Goal: Transaction & Acquisition: Purchase product/service

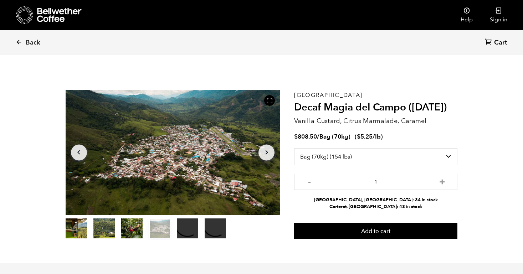
select select "bag"
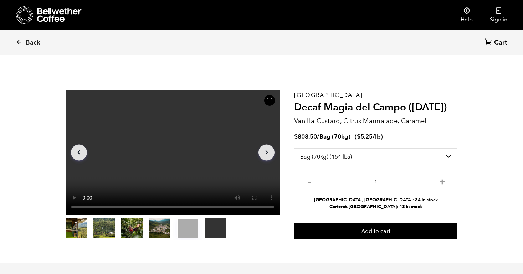
click at [264, 154] on icon "Arrow Right" at bounding box center [266, 152] width 9 height 9
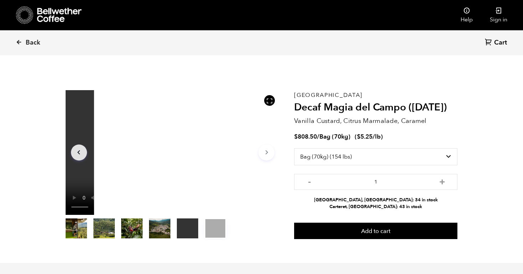
click at [264, 154] on icon "Arrow Right" at bounding box center [266, 152] width 9 height 9
click at [77, 152] on icon "Arrow Left" at bounding box center [79, 152] width 9 height 9
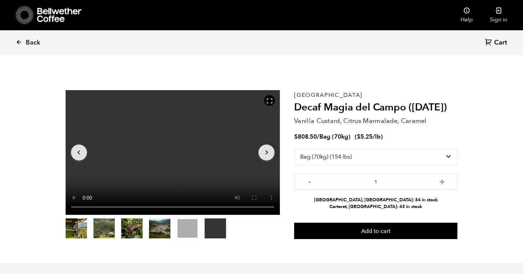
click at [77, 152] on icon "Arrow Left" at bounding box center [79, 152] width 9 height 9
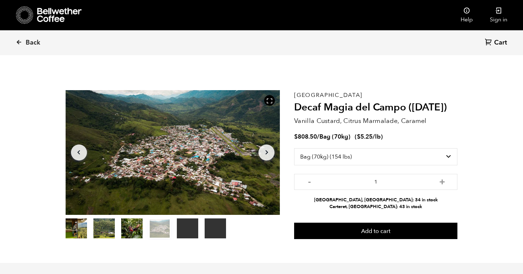
click at [77, 152] on icon "Arrow Left" at bounding box center [79, 152] width 9 height 9
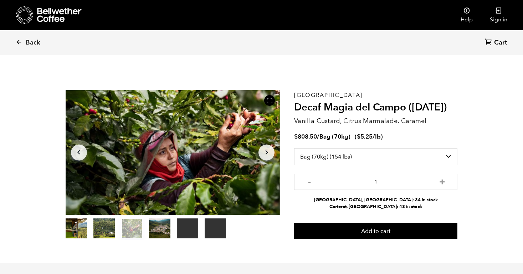
click at [77, 152] on icon "Arrow Left" at bounding box center [79, 152] width 9 height 9
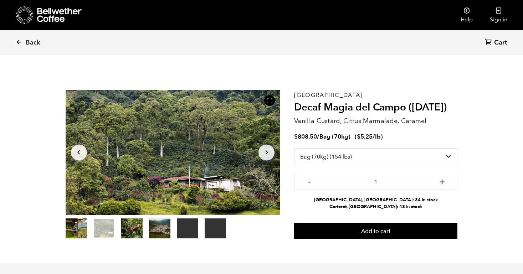
click at [77, 152] on icon "Arrow Left" at bounding box center [79, 152] width 9 height 9
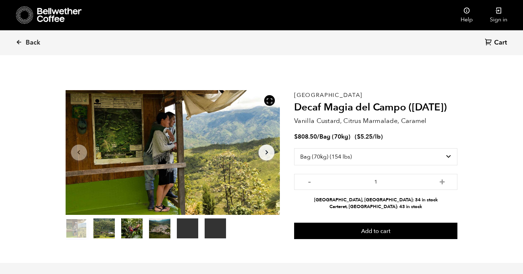
click at [77, 152] on icon "Arrow Left" at bounding box center [79, 152] width 9 height 9
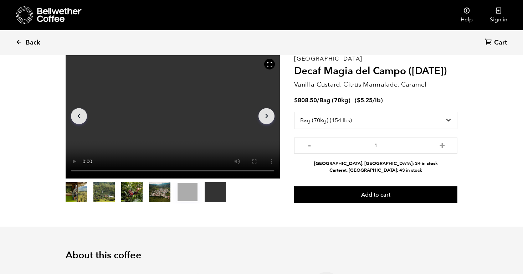
click at [26, 41] on span "Back" at bounding box center [33, 42] width 15 height 9
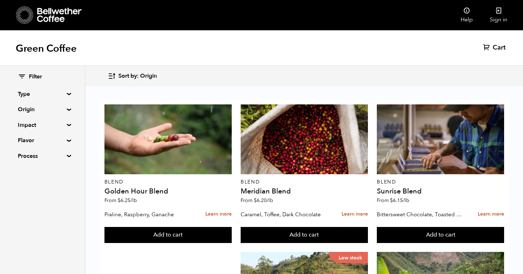
scroll to position [729, 0]
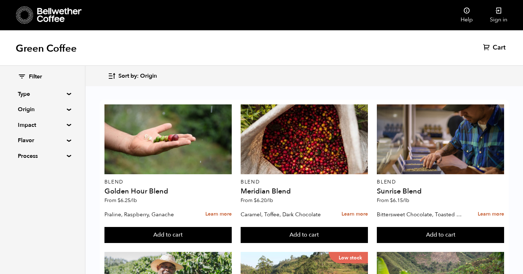
click at [64, 109] on summary "Origin" at bounding box center [42, 109] width 49 height 9
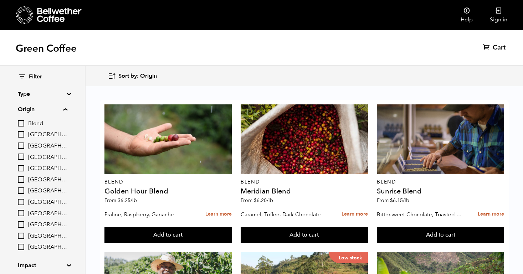
click at [64, 108] on summary "Origin" at bounding box center [43, 109] width 50 height 9
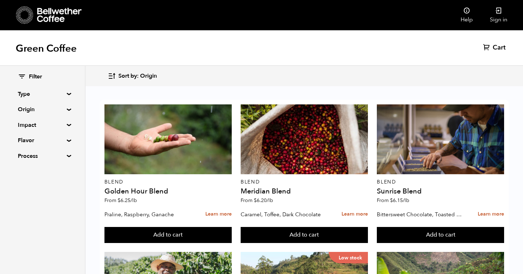
click at [66, 156] on summary "Process" at bounding box center [42, 156] width 49 height 9
click at [65, 93] on summary "Type" at bounding box center [42, 94] width 49 height 9
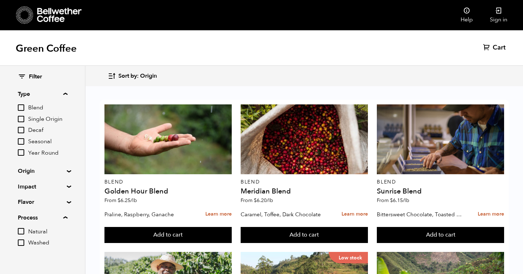
click at [24, 130] on input "Decaf" at bounding box center [21, 130] width 6 height 6
checkbox input "true"
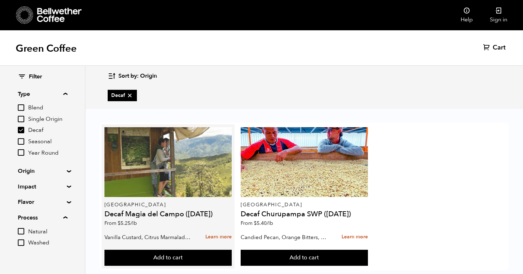
click at [177, 185] on div at bounding box center [167, 162] width 127 height 70
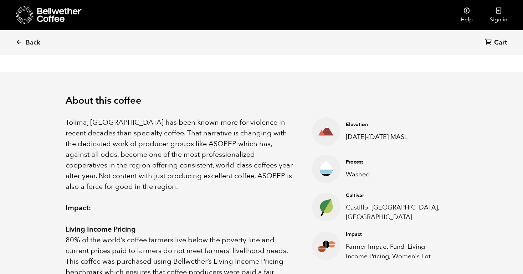
scroll to position [191, 0]
